Goal: Transaction & Acquisition: Purchase product/service

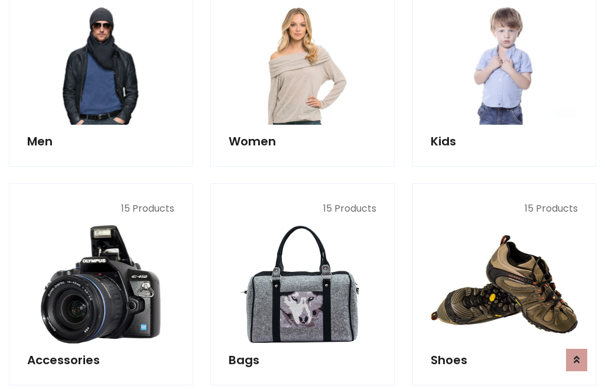
scroll to position [858, 0]
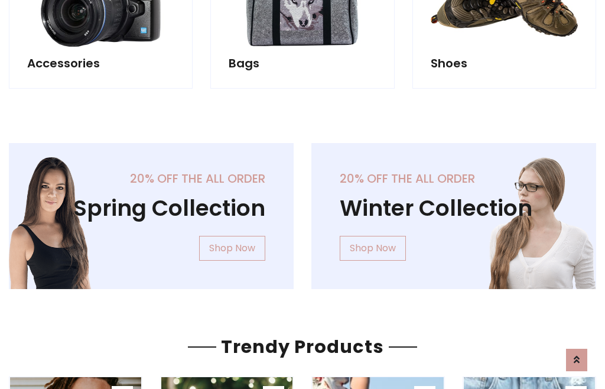
click at [303, 211] on div "20% off the all order Winter Collection Shop Now" at bounding box center [454, 225] width 303 height 165
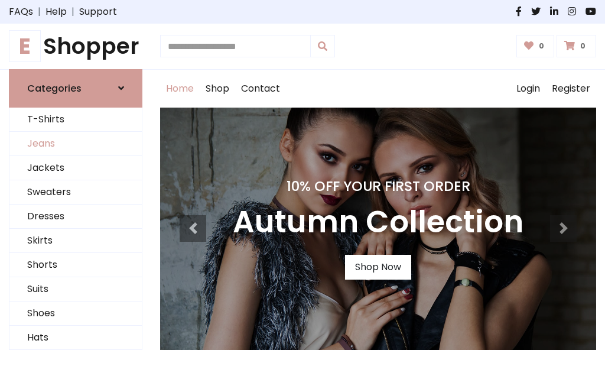
click at [76, 144] on link "Jeans" at bounding box center [75, 144] width 132 height 24
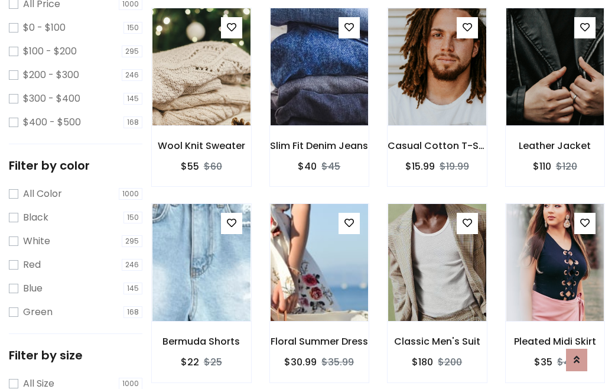
scroll to position [373, 0]
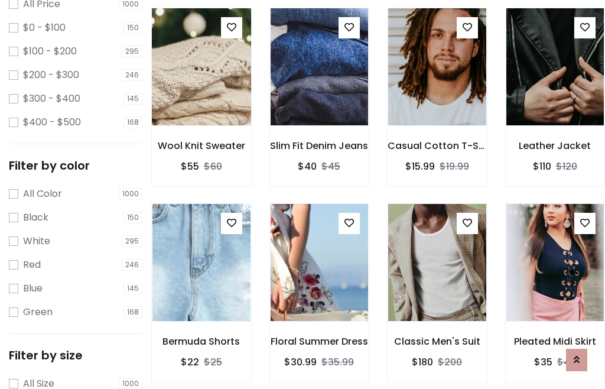
click at [201, 92] on img at bounding box center [201, 67] width 118 height 284
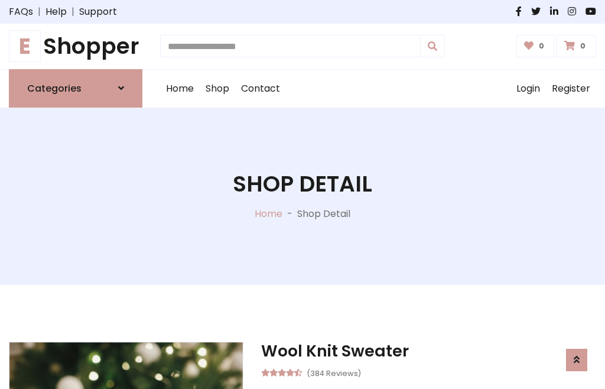
scroll to position [127, 0]
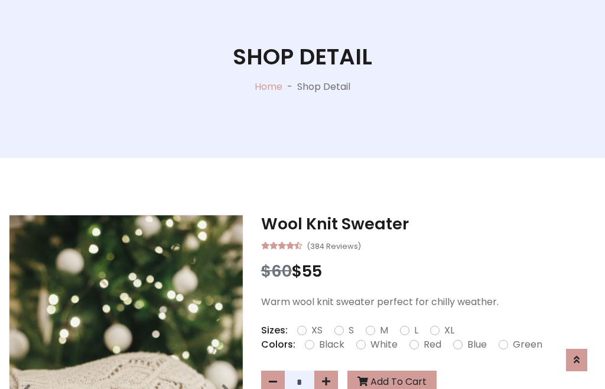
click at [431, 345] on label "Red" at bounding box center [433, 345] width 18 height 14
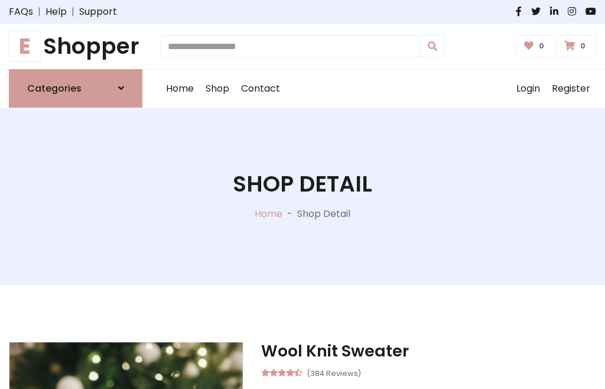
click at [303, 194] on h1 "Shop Detail" at bounding box center [303, 184] width 140 height 27
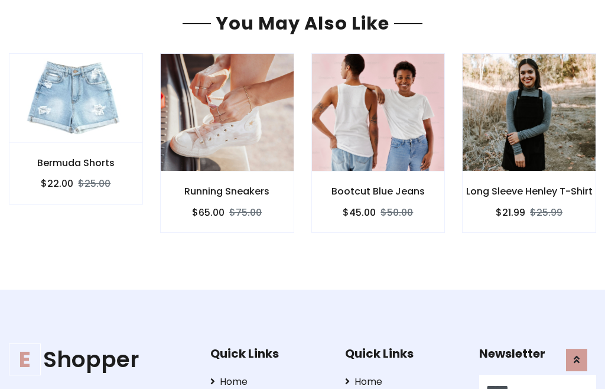
type input "******"
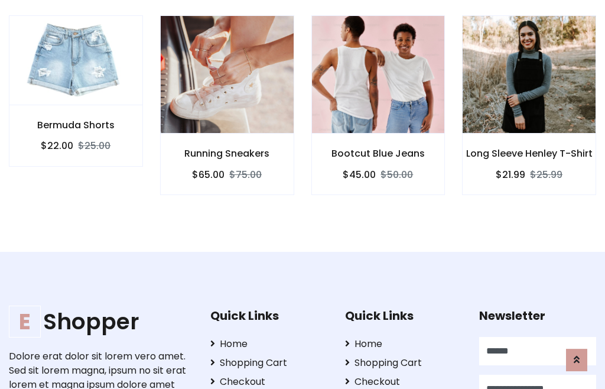
type input "**********"
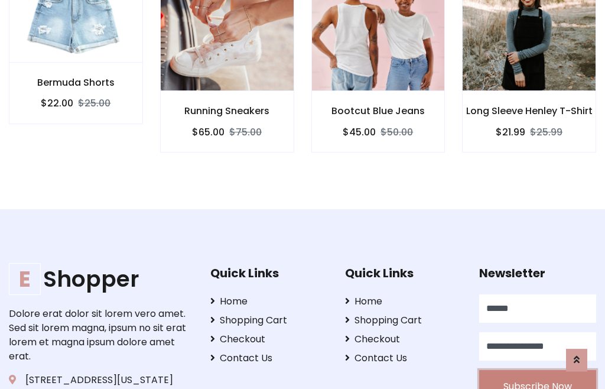
scroll to position [1046, 0]
